Goal: Information Seeking & Learning: Learn about a topic

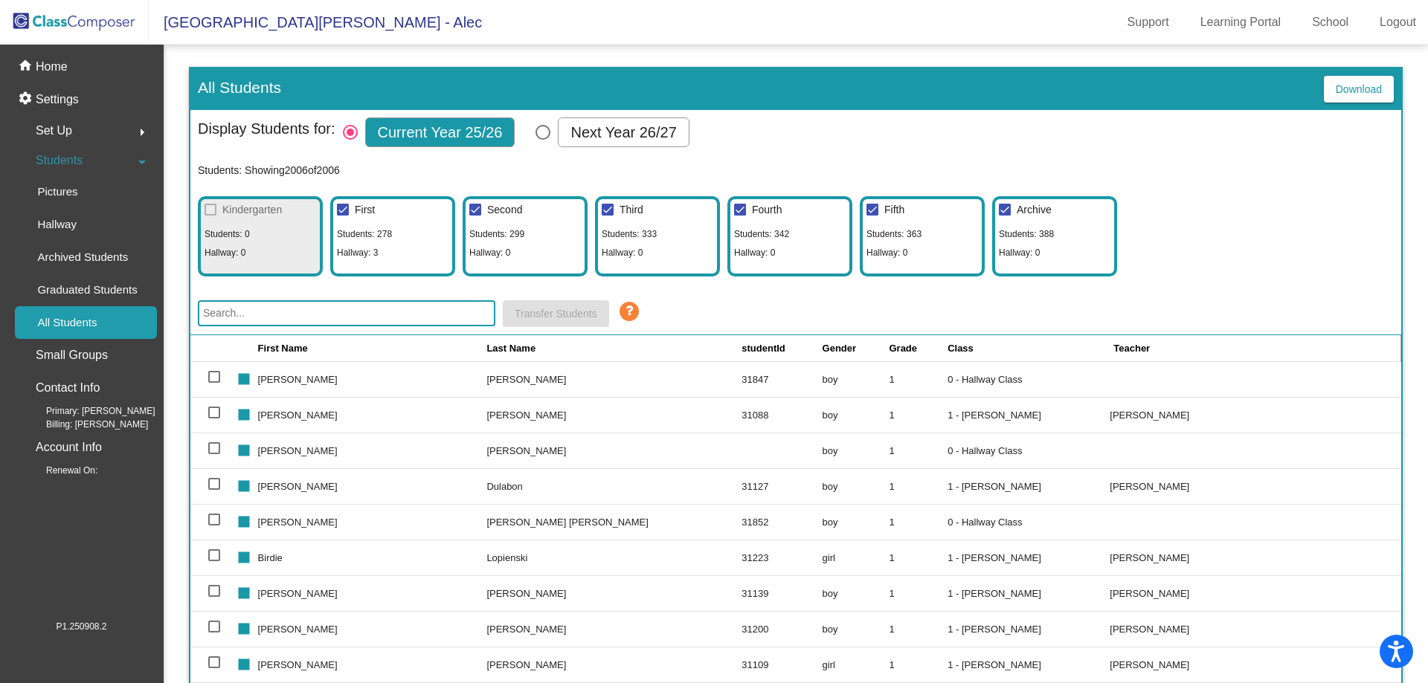
click at [378, 309] on input "text" at bounding box center [346, 313] width 297 height 26
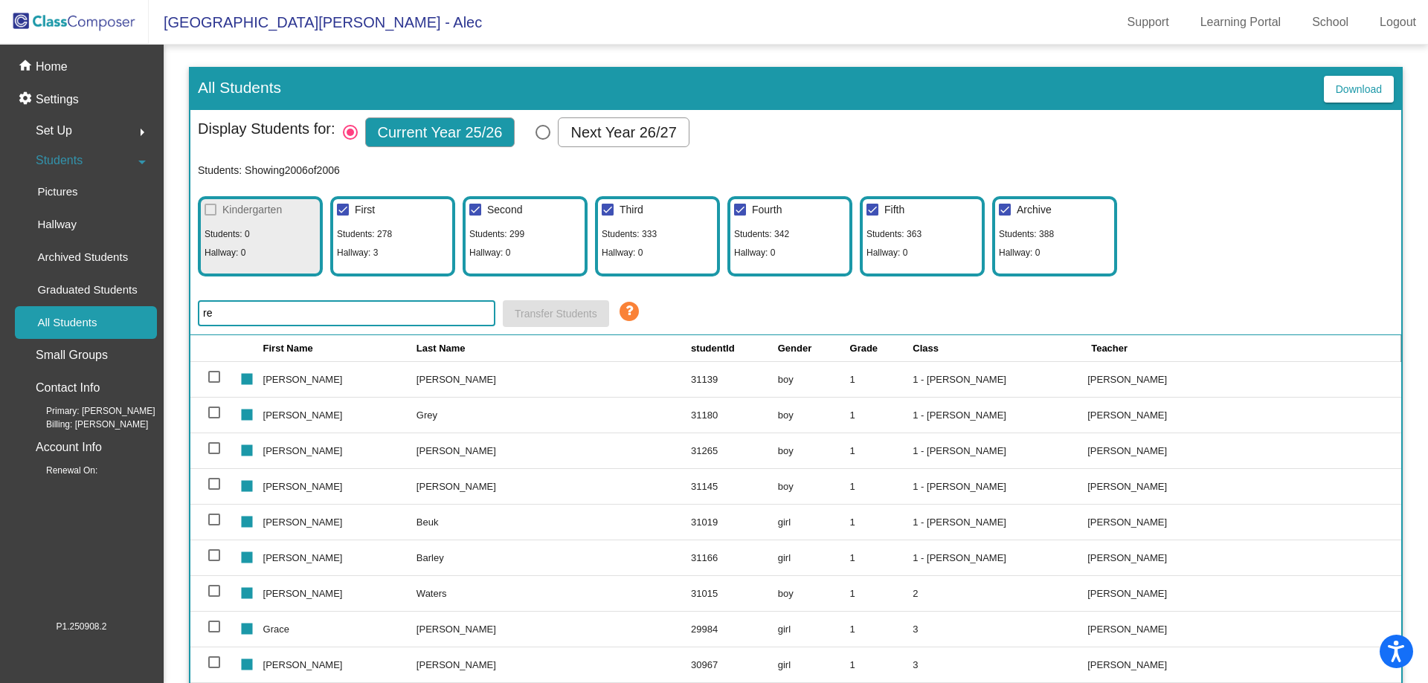
type input "r"
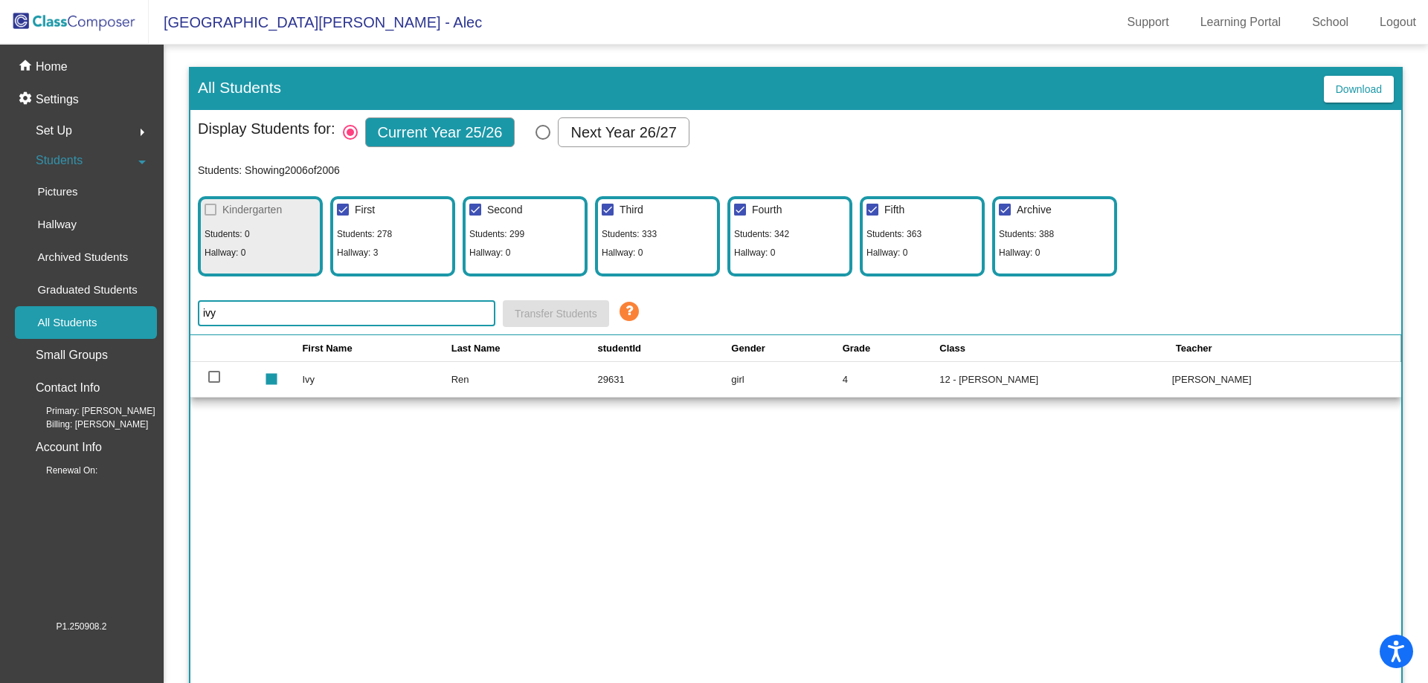
type input "ivy"
click at [319, 376] on td "Ivy" at bounding box center [376, 379] width 149 height 36
click at [46, 62] on p "Home" at bounding box center [52, 67] width 32 height 18
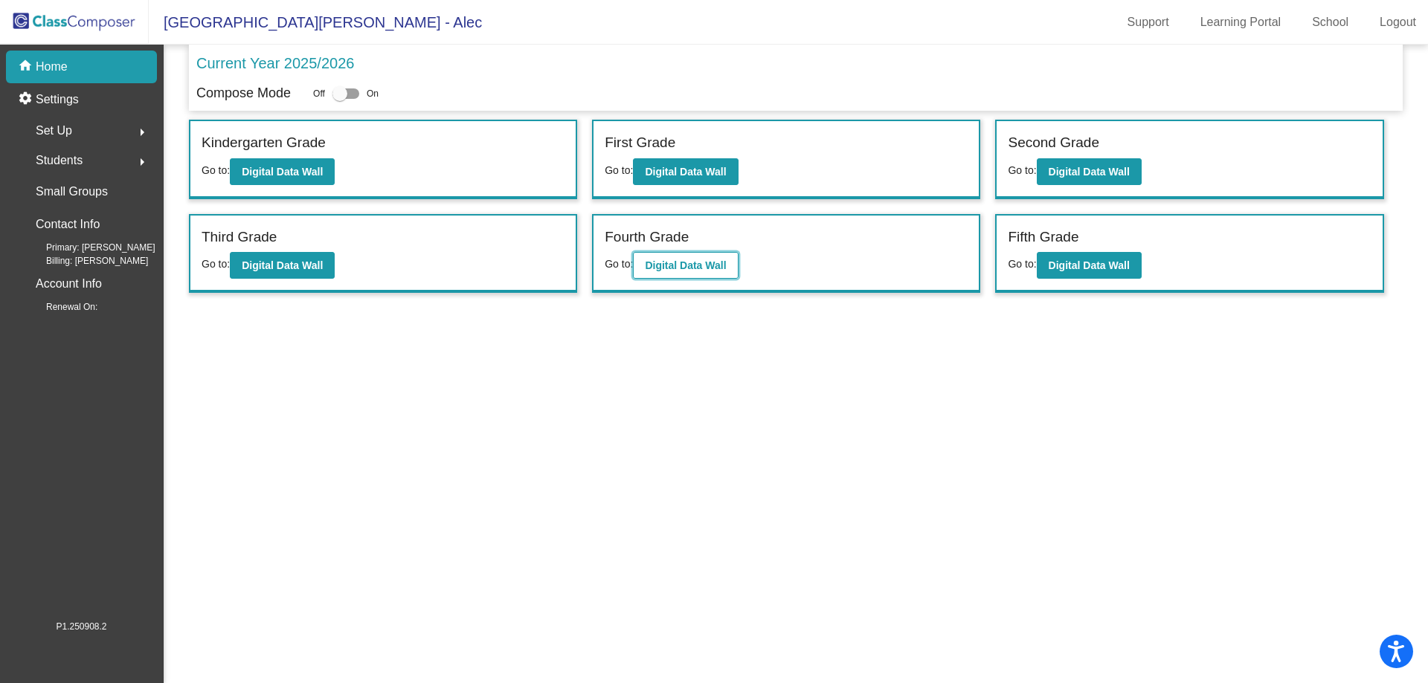
click at [683, 260] on b "Digital Data Wall" at bounding box center [685, 266] width 81 height 12
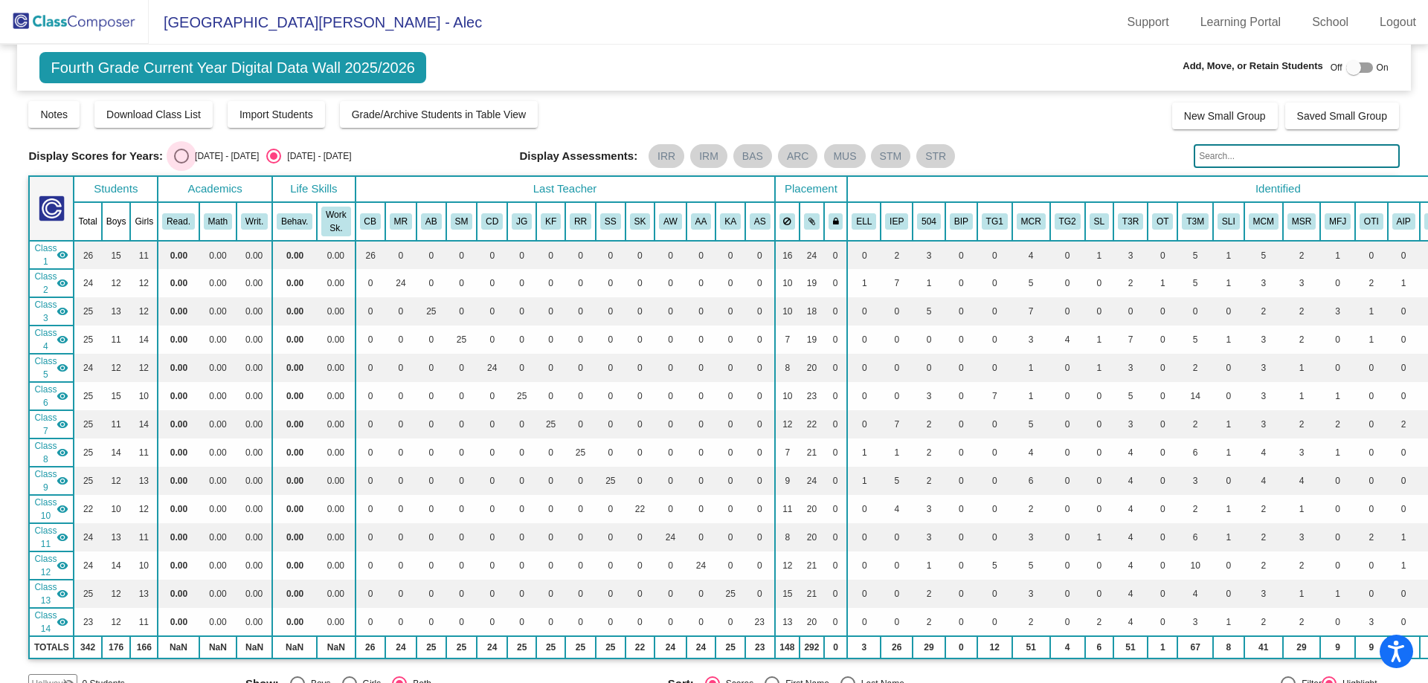
click at [183, 155] on div "Select an option" at bounding box center [181, 156] width 15 height 15
click at [181, 164] on input "[DATE] - [DATE]" at bounding box center [181, 164] width 1 height 1
radio input "true"
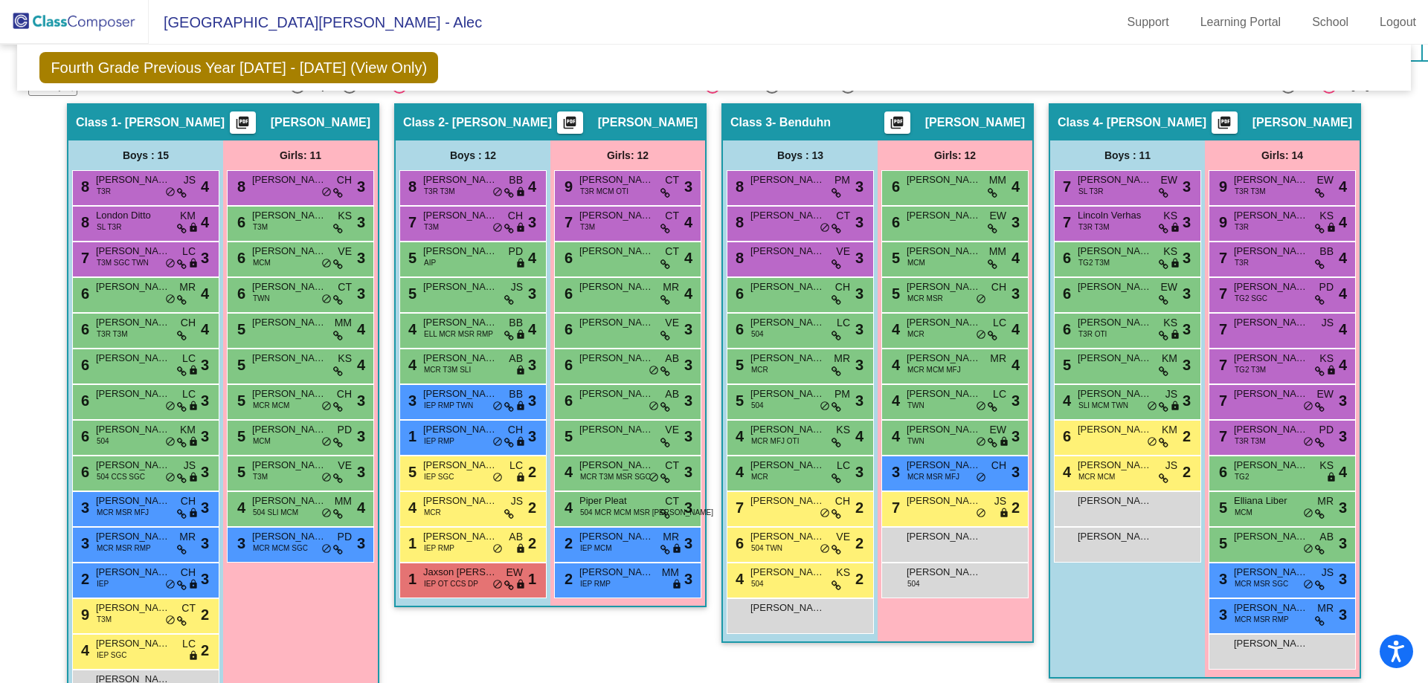
scroll to position [1988, 0]
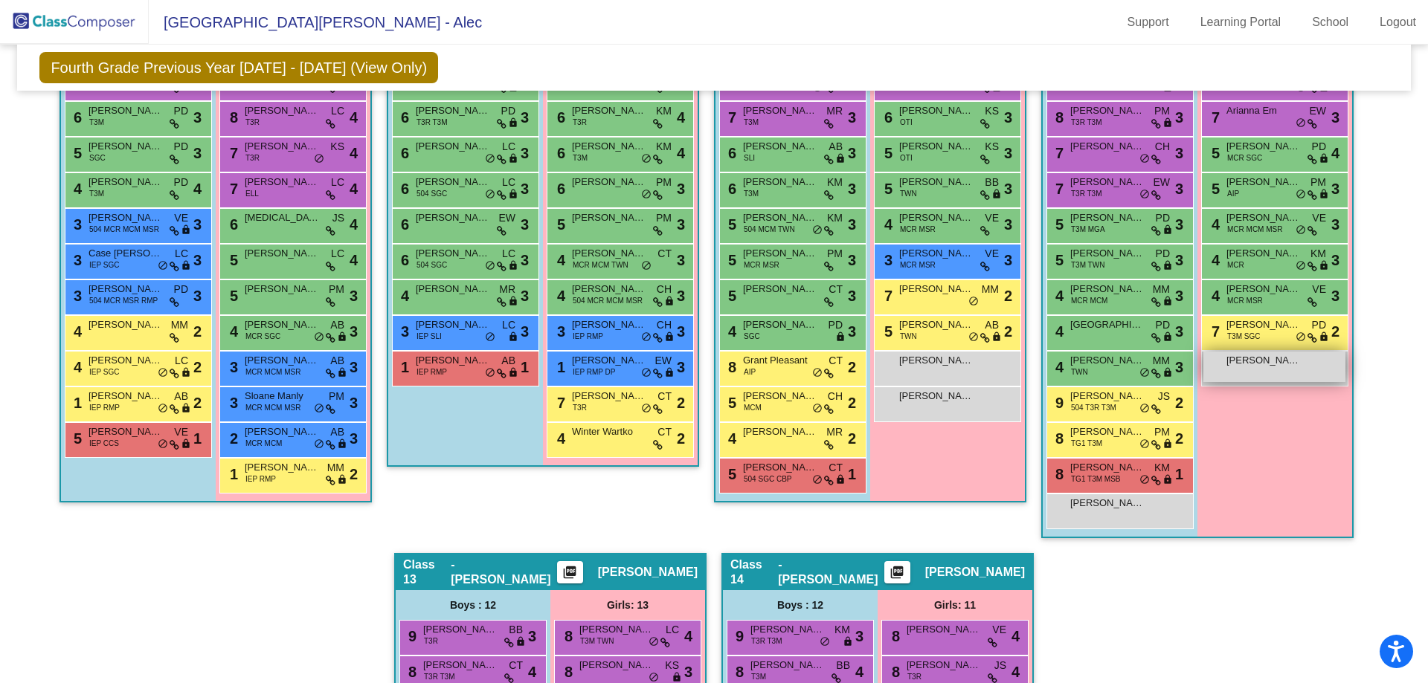
click at [1298, 367] on div "[PERSON_NAME] lock do_not_disturb_alt" at bounding box center [1274, 367] width 142 height 30
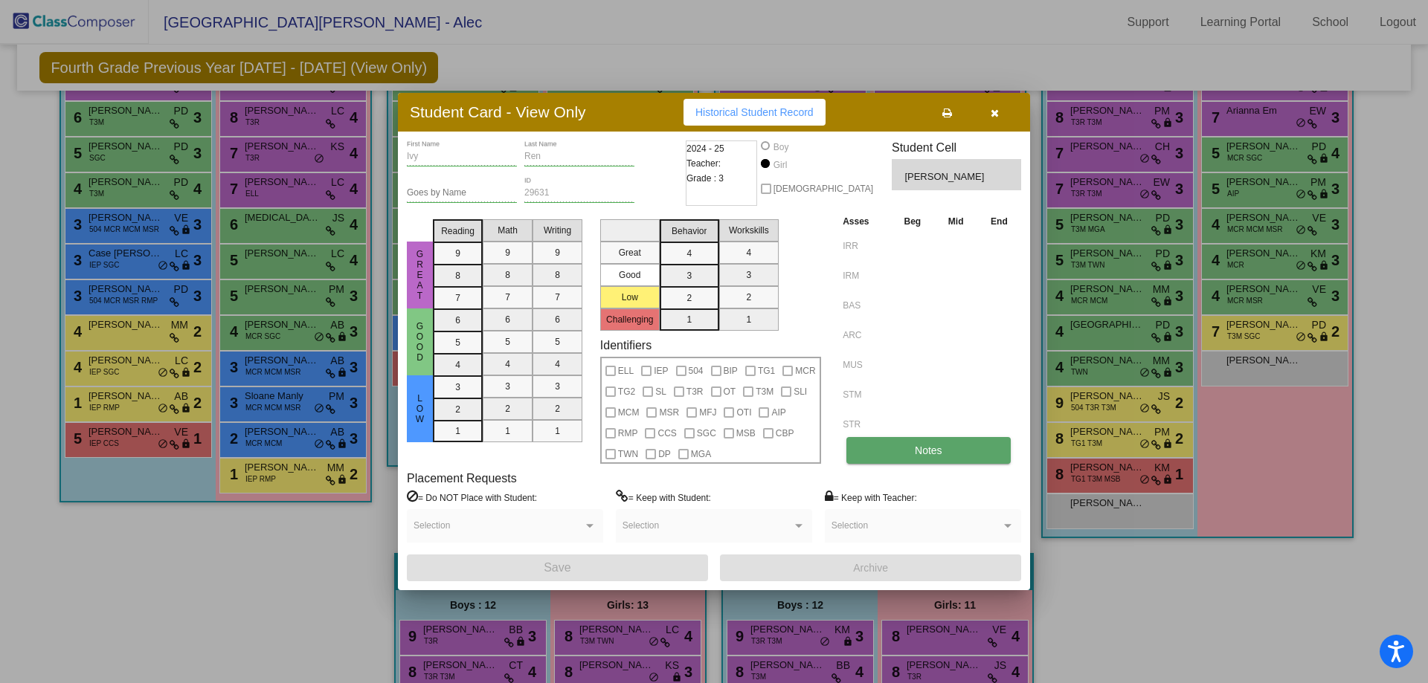
click at [918, 444] on button "Notes" at bounding box center [928, 450] width 164 height 27
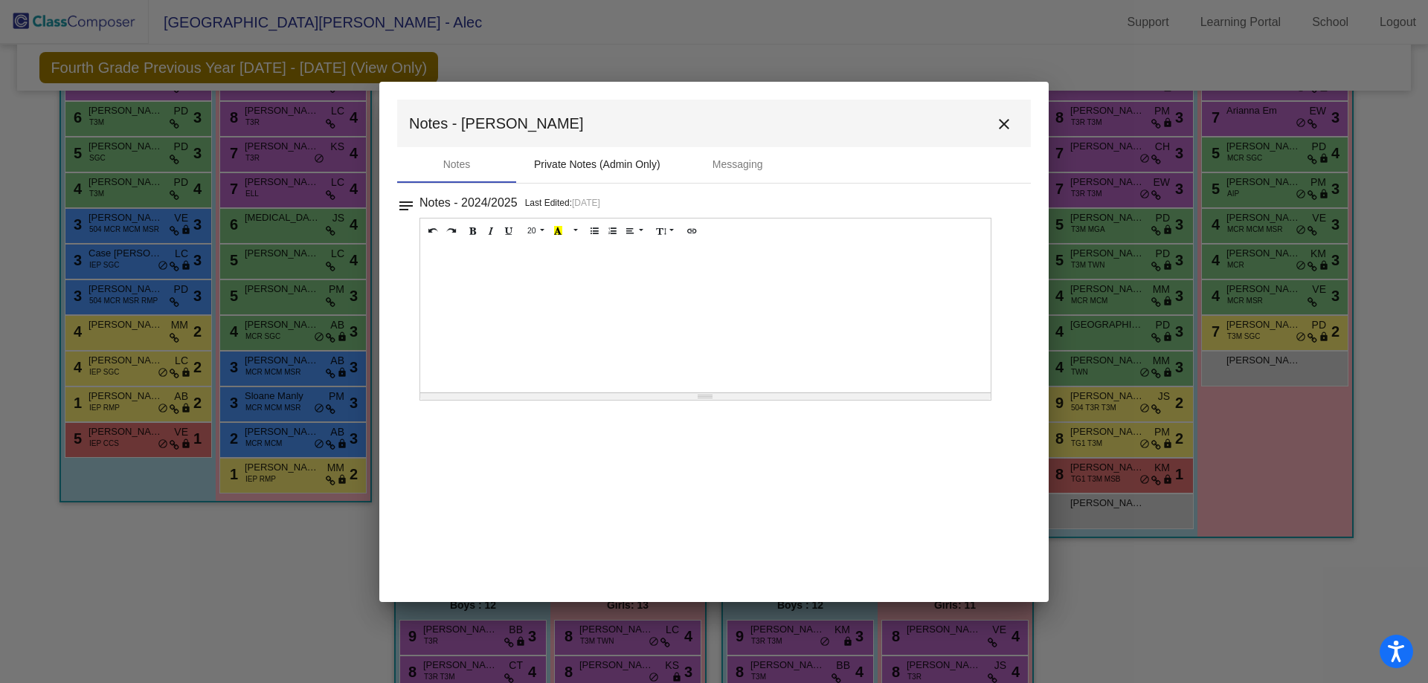
click at [628, 165] on div "Private Notes (Admin Only)" at bounding box center [597, 165] width 126 height 16
click at [743, 161] on div "Messaging" at bounding box center [737, 165] width 51 height 16
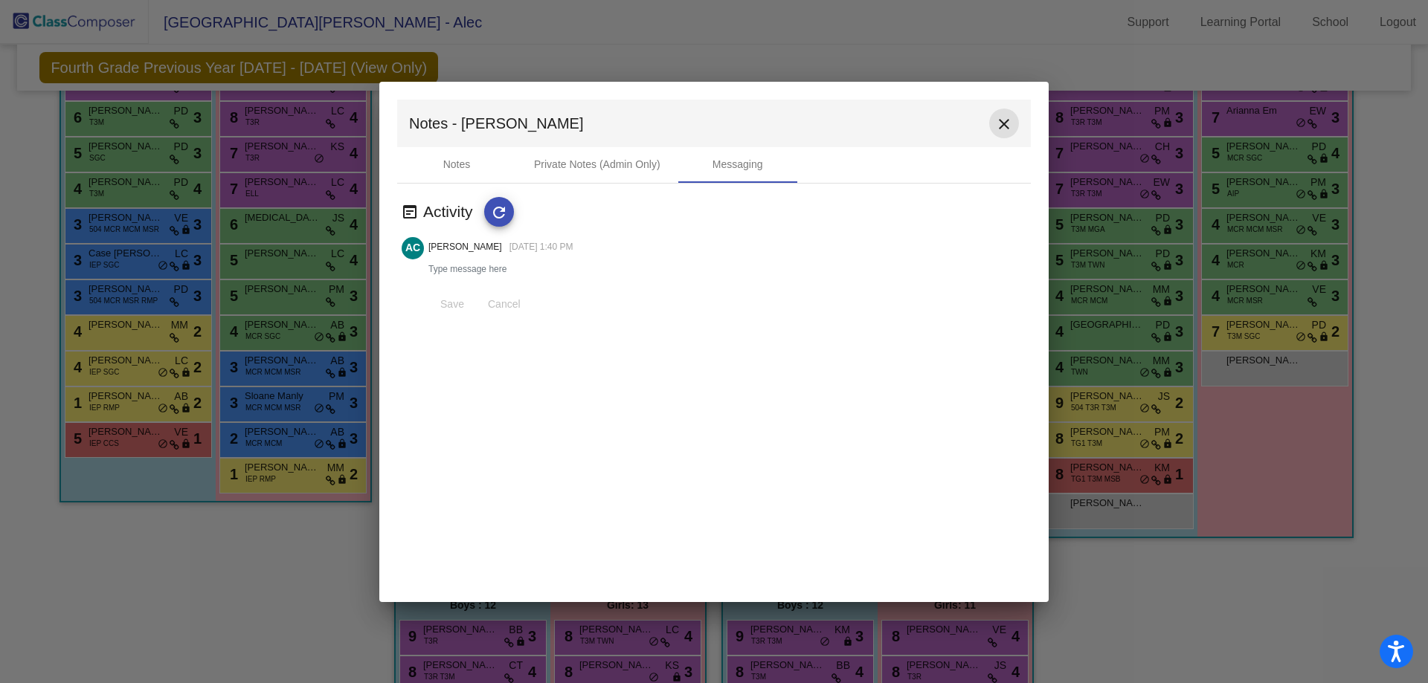
click at [1002, 123] on mat-icon "close" at bounding box center [1004, 124] width 18 height 18
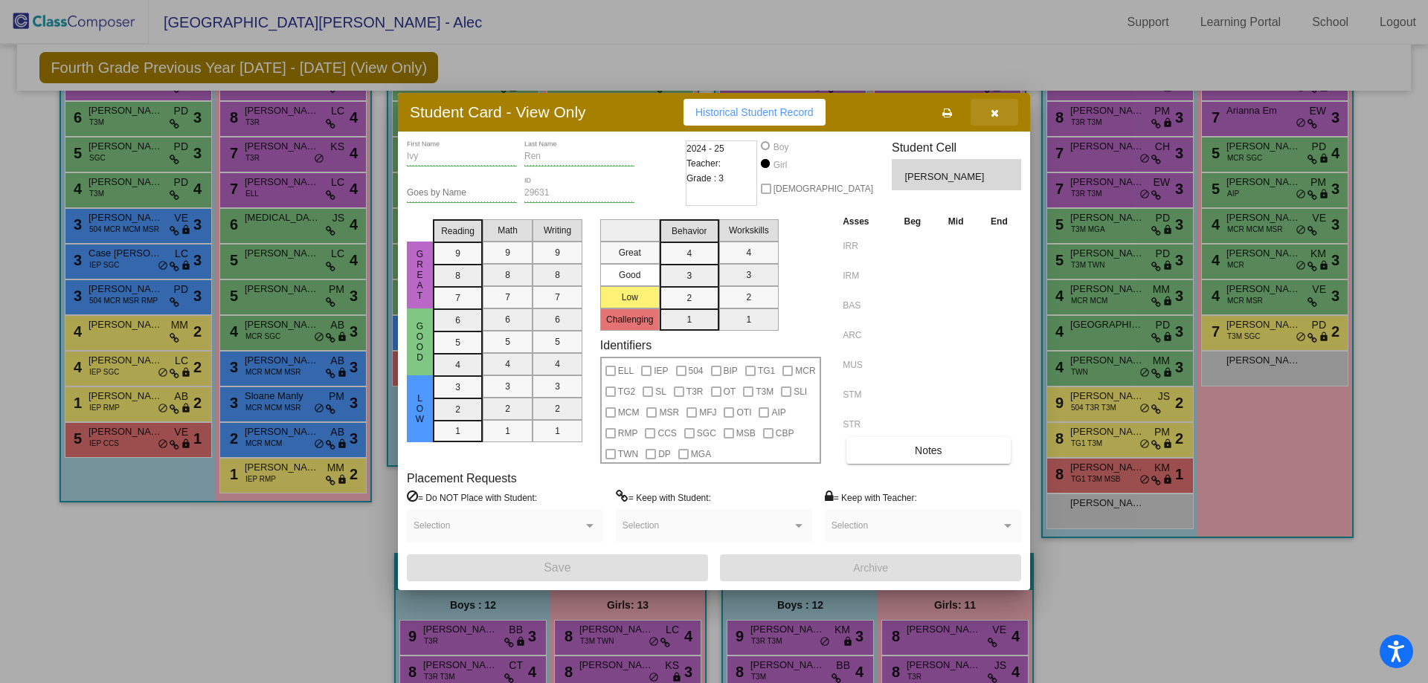
click at [1001, 117] on button "button" at bounding box center [994, 112] width 48 height 27
